Goal: Transaction & Acquisition: Purchase product/service

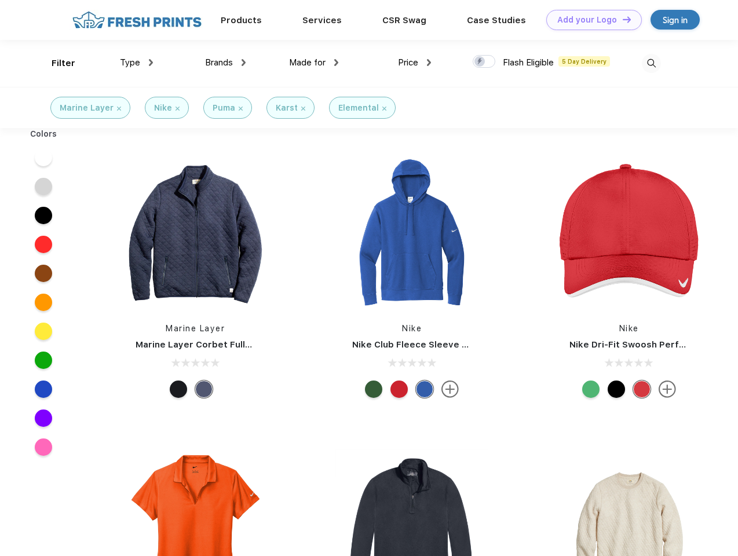
scroll to position [1, 0]
click at [590, 20] on link "Add your Logo Design Tool" at bounding box center [594, 20] width 96 height 20
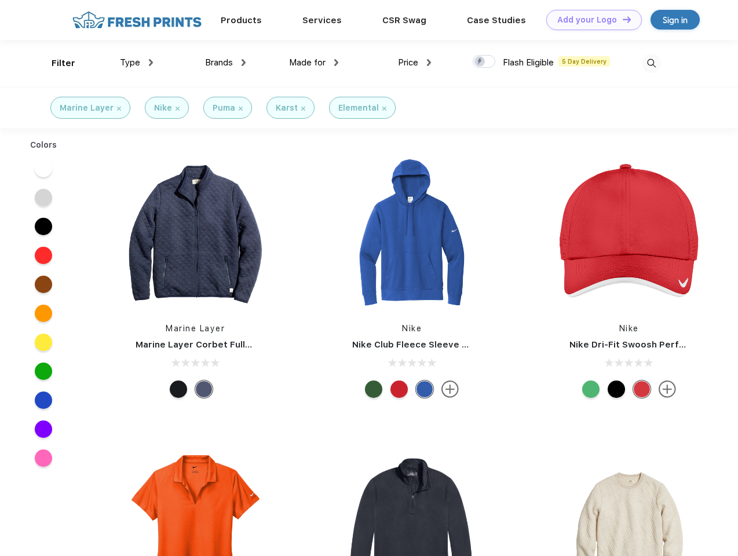
click at [0, 0] on div "Design Tool" at bounding box center [0, 0] width 0 height 0
click at [621, 19] on link "Add your Logo Design Tool" at bounding box center [594, 20] width 96 height 20
click at [56, 63] on div "Filter" at bounding box center [64, 63] width 24 height 13
click at [137, 63] on span "Type" at bounding box center [130, 62] width 20 height 10
click at [225, 63] on span "Brands" at bounding box center [219, 62] width 28 height 10
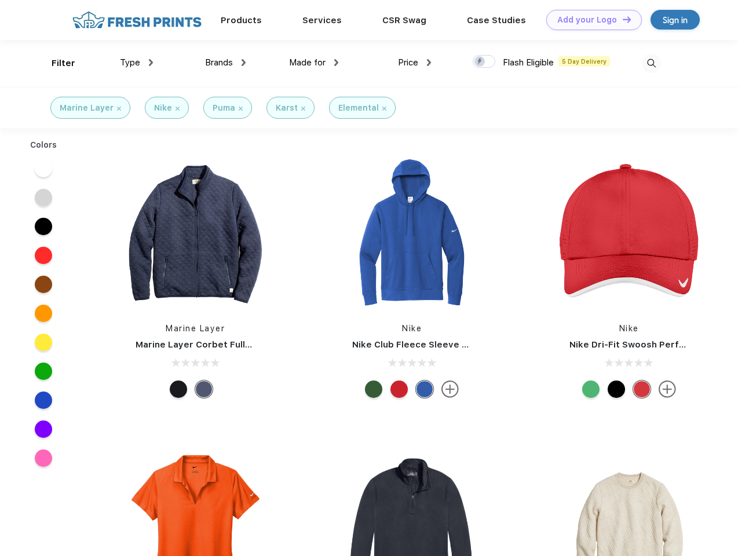
click at [314, 63] on span "Made for" at bounding box center [307, 62] width 36 height 10
click at [415, 63] on span "Price" at bounding box center [408, 62] width 20 height 10
click at [484, 62] on div at bounding box center [484, 61] width 23 height 13
click at [480, 62] on input "checkbox" at bounding box center [477, 58] width 8 height 8
checkbox input "true"
